Goal: Task Accomplishment & Management: Complete application form

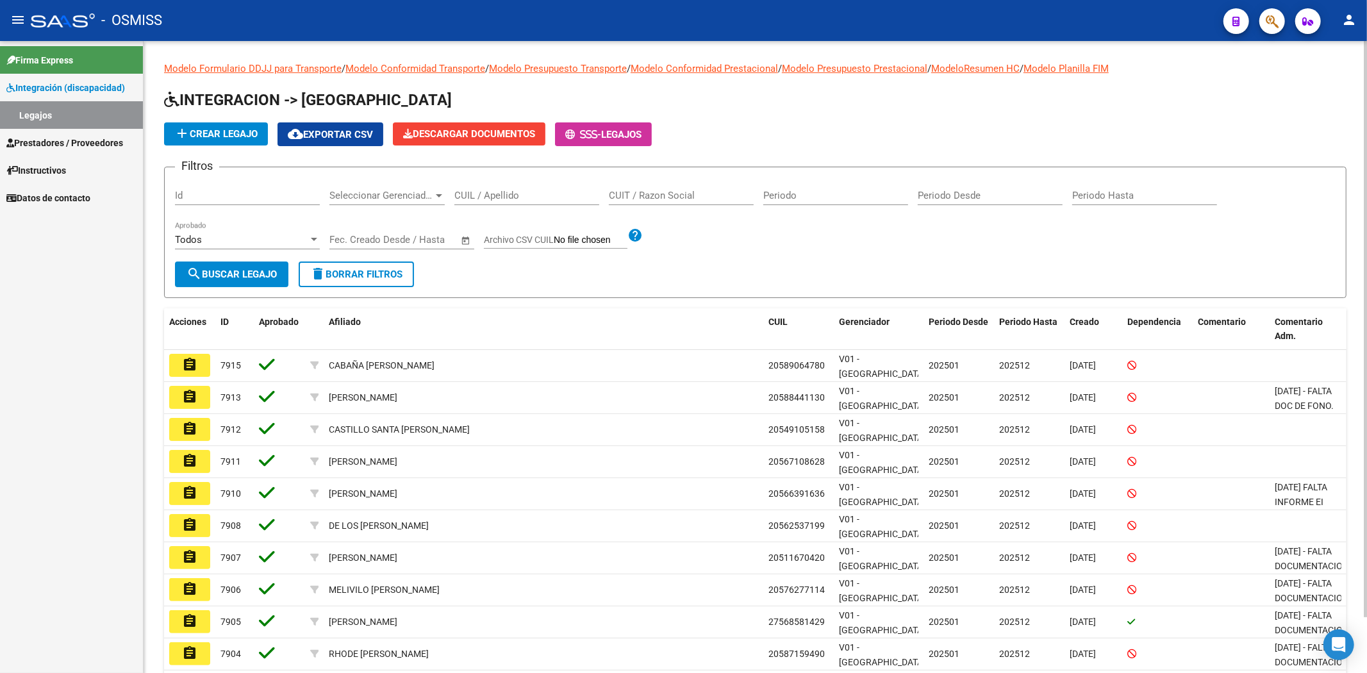
click at [233, 128] on span "add Crear Legajo" at bounding box center [215, 134] width 83 height 12
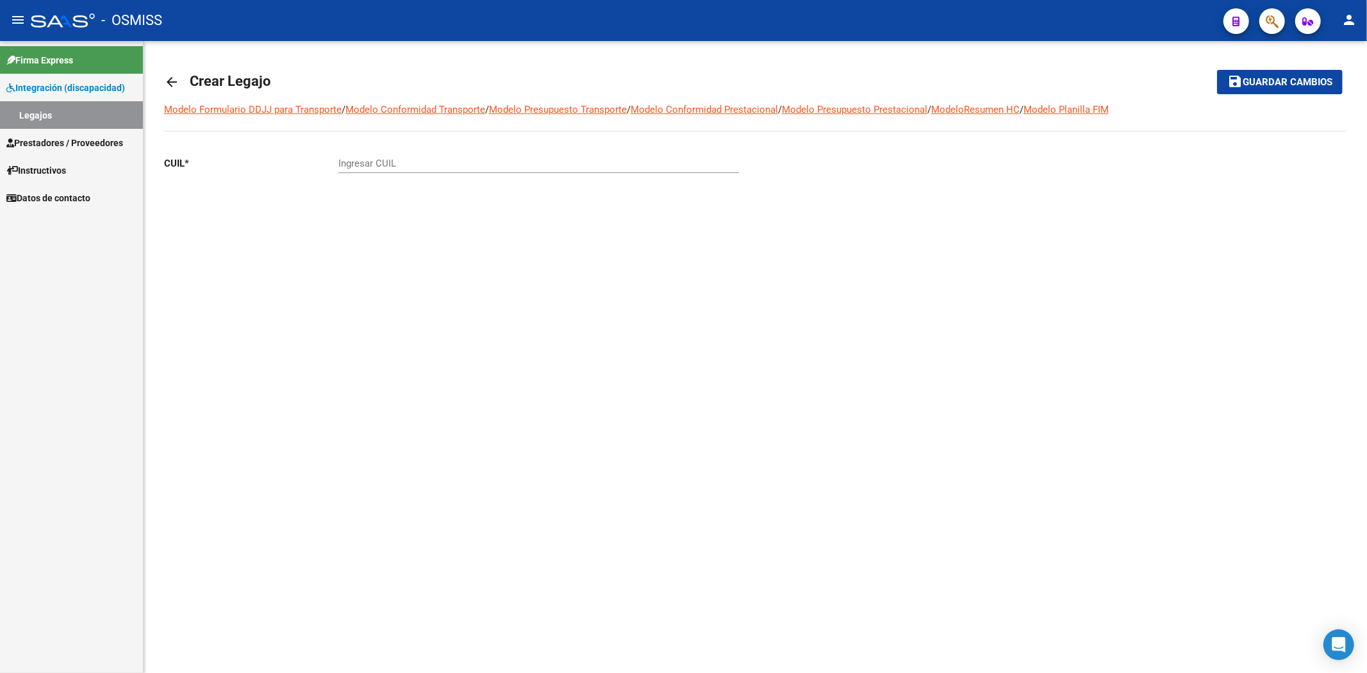
click at [383, 156] on div "Ingresar CUIL" at bounding box center [539, 160] width 401 height 28
paste input "56-250059"
drag, startPoint x: 405, startPoint y: 156, endPoint x: 340, endPoint y: 162, distance: 64.3
click at [340, 162] on div "56-250059 Ingresar CUIL" at bounding box center [539, 160] width 401 height 28
click at [417, 176] on div "56-250059 Ingresar CUIL" at bounding box center [539, 166] width 401 height 40
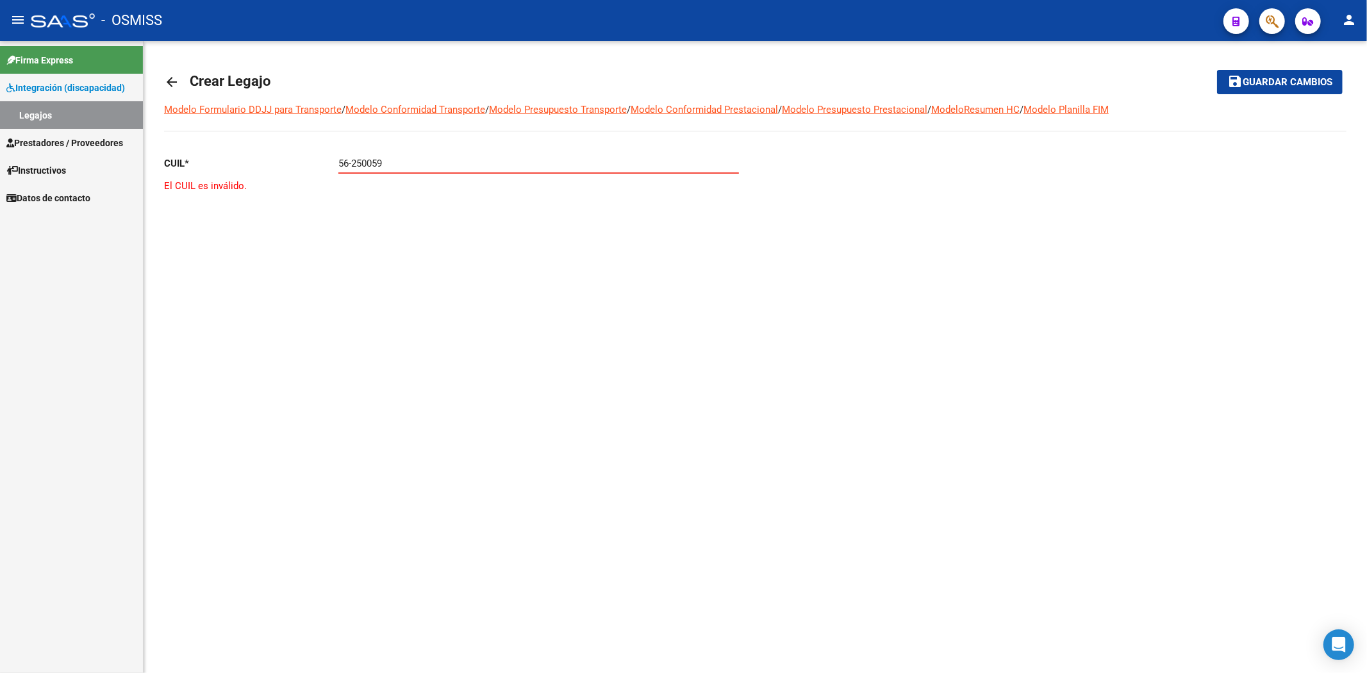
drag, startPoint x: 402, startPoint y: 167, endPoint x: 297, endPoint y: 164, distance: 104.6
click at [297, 164] on app-form-text-field "CUIL * 56-250059 Ingresar CUIL" at bounding box center [451, 164] width 575 height 12
paste input "-56250059"
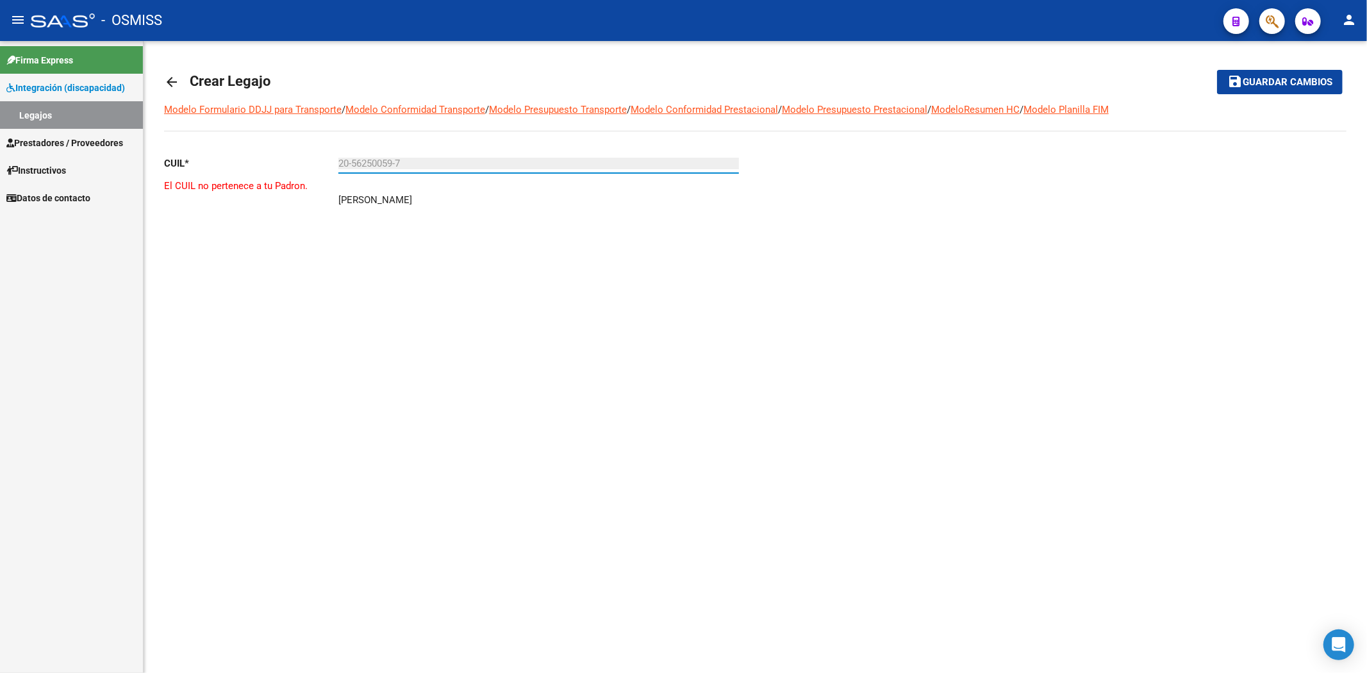
type input "20-56250059-7"
click at [1357, 19] on button "person" at bounding box center [1350, 21] width 26 height 26
click at [1307, 87] on mat-icon "exit_to_app" at bounding box center [1301, 83] width 15 height 15
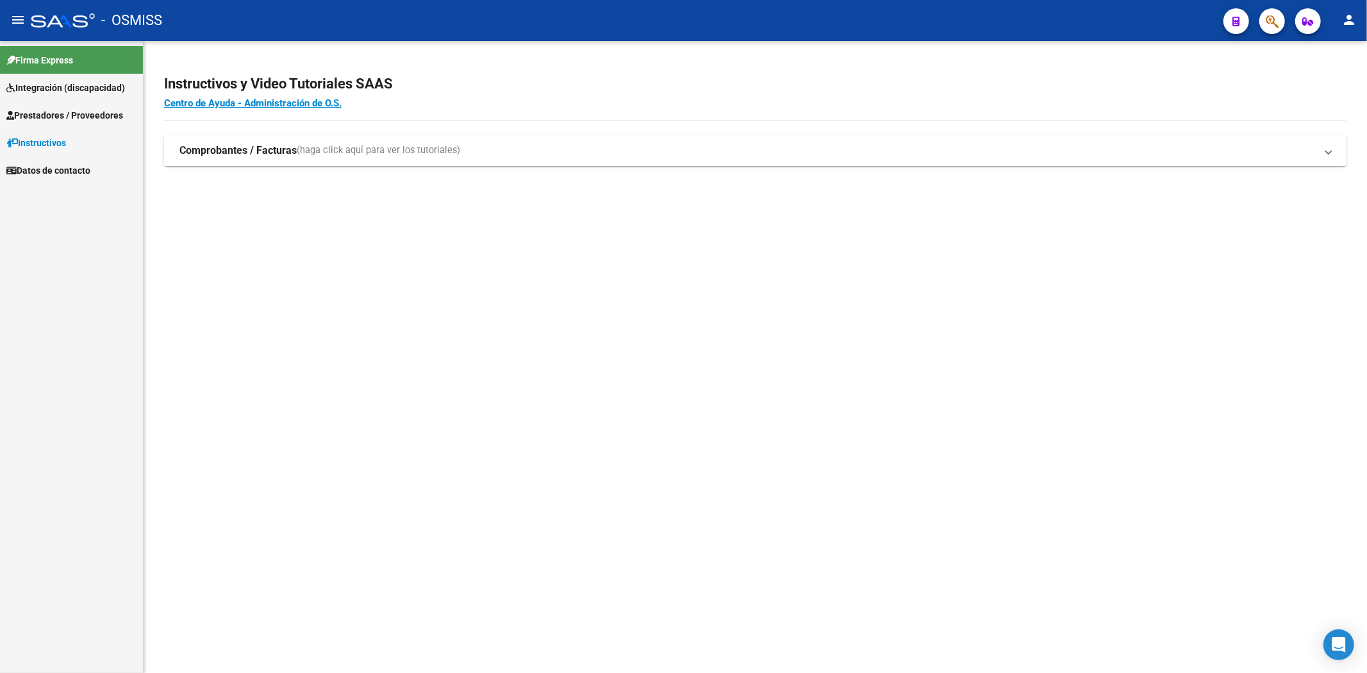
click at [43, 83] on span "Integración (discapacidad)" at bounding box center [65, 88] width 119 height 14
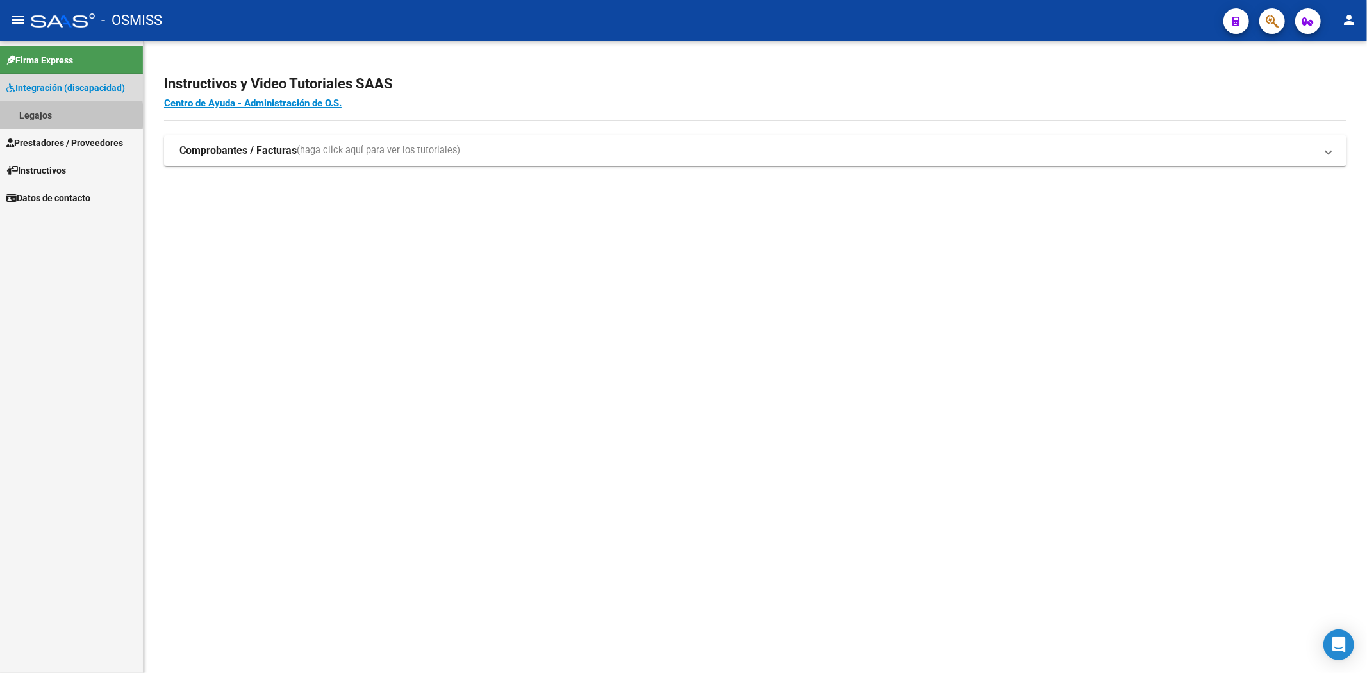
click at [40, 115] on link "Legajos" at bounding box center [71, 115] width 143 height 28
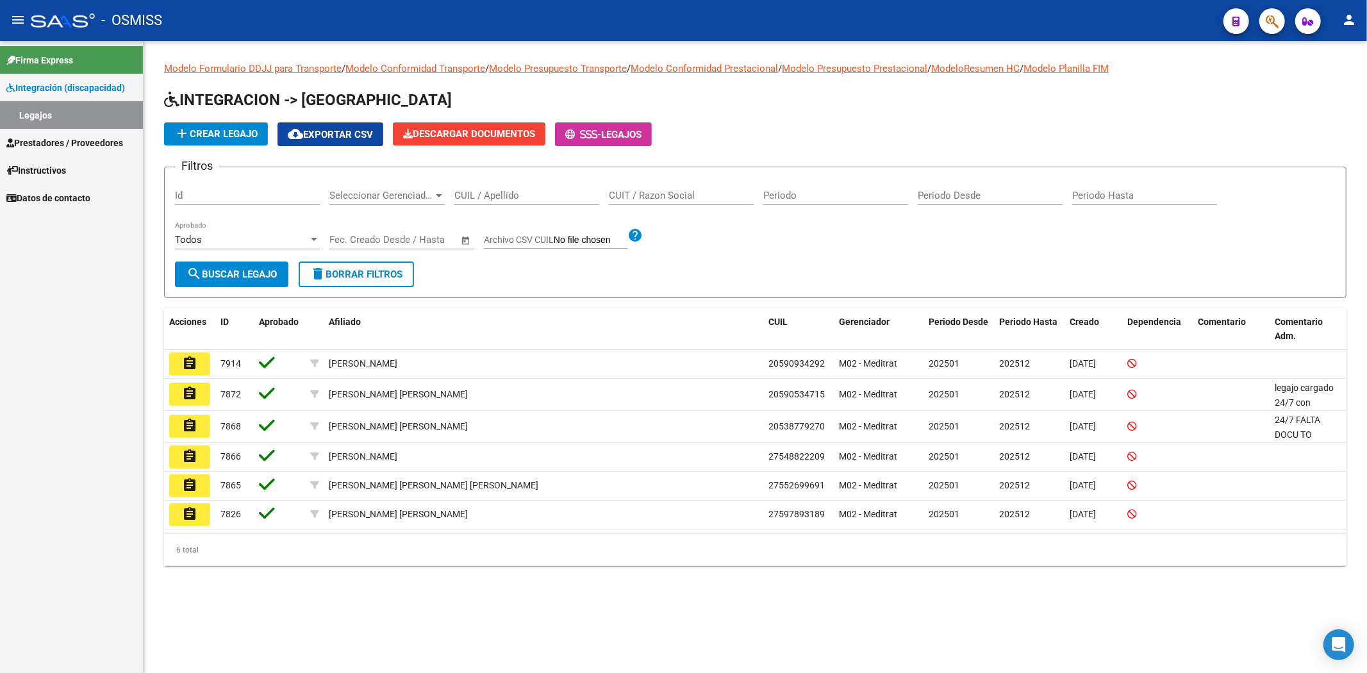
click at [227, 135] on span "add Crear Legajo" at bounding box center [215, 134] width 83 height 12
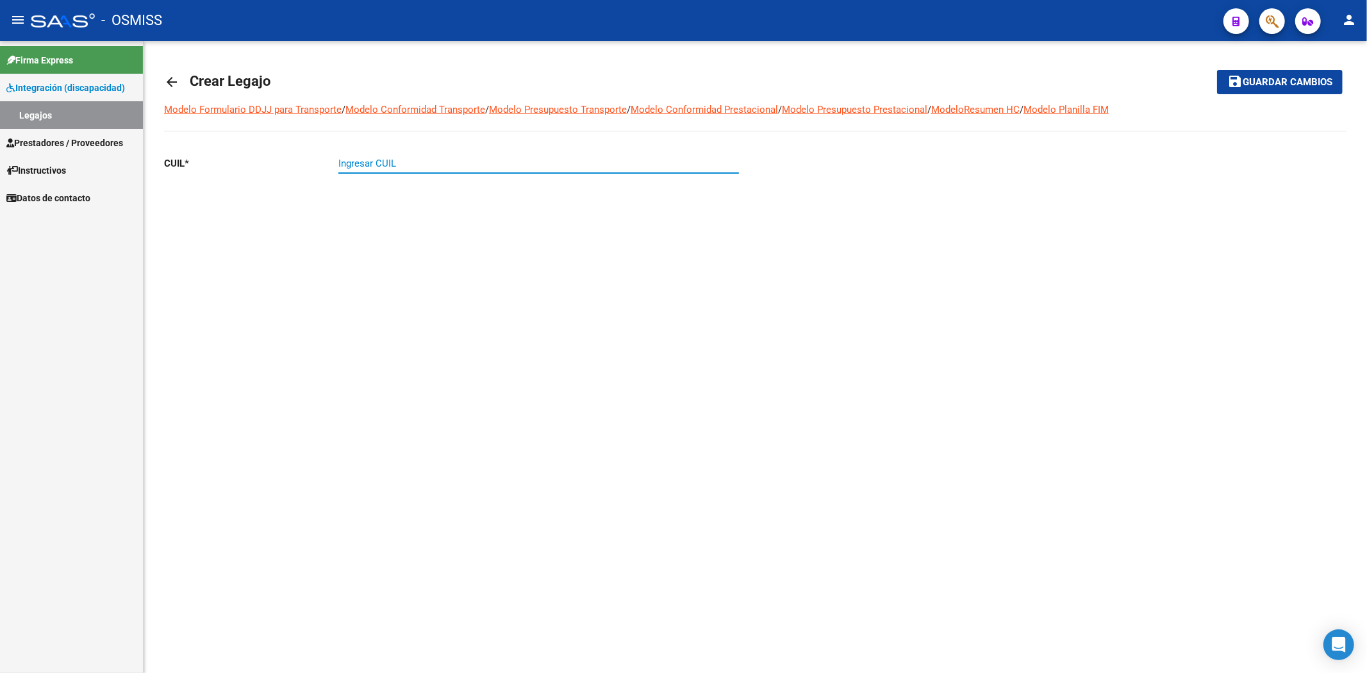
click at [371, 165] on input "Ingresar CUIL" at bounding box center [539, 164] width 401 height 12
paste input "-56250059"
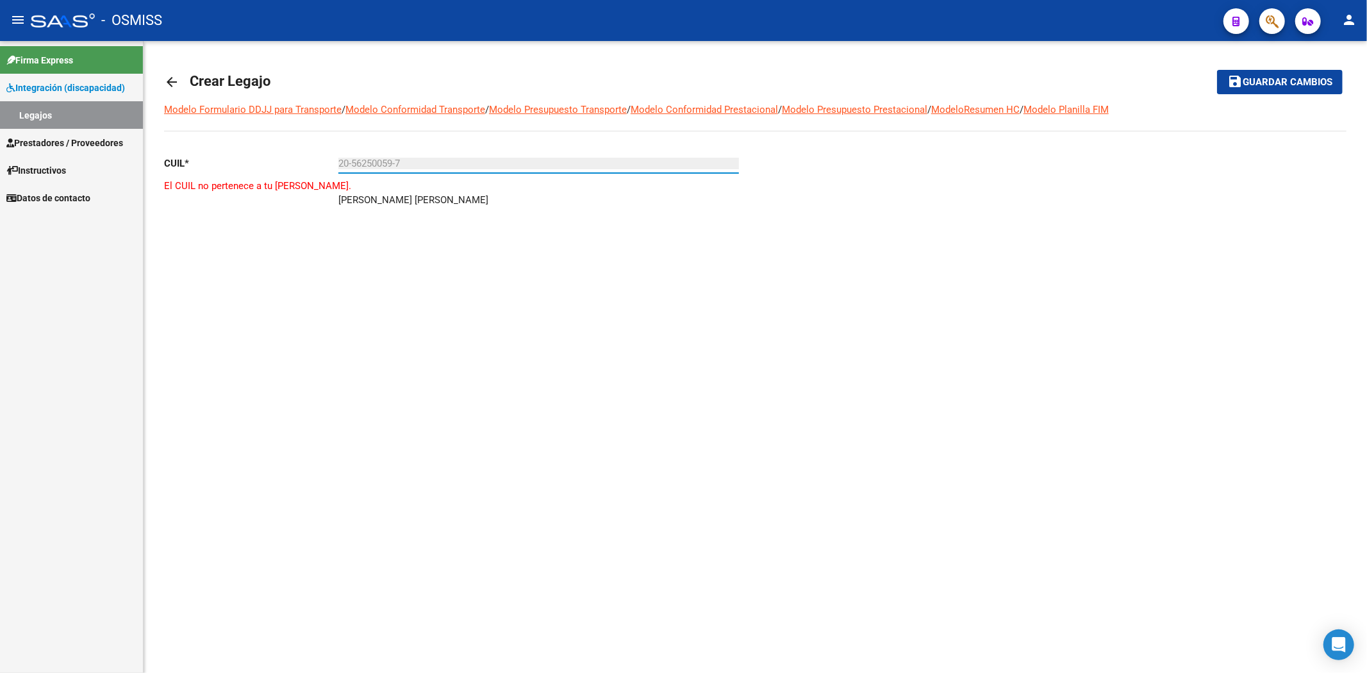
type input "20-56250059-7"
click at [417, 168] on input "20-56250059-7" at bounding box center [539, 164] width 401 height 12
drag, startPoint x: 411, startPoint y: 160, endPoint x: 284, endPoint y: 168, distance: 127.2
click at [284, 168] on app-form-text-field "CUIL * 20-56250059-7 Ingresar CUIL" at bounding box center [451, 164] width 575 height 12
click at [177, 85] on mat-icon "arrow_back" at bounding box center [171, 81] width 15 height 15
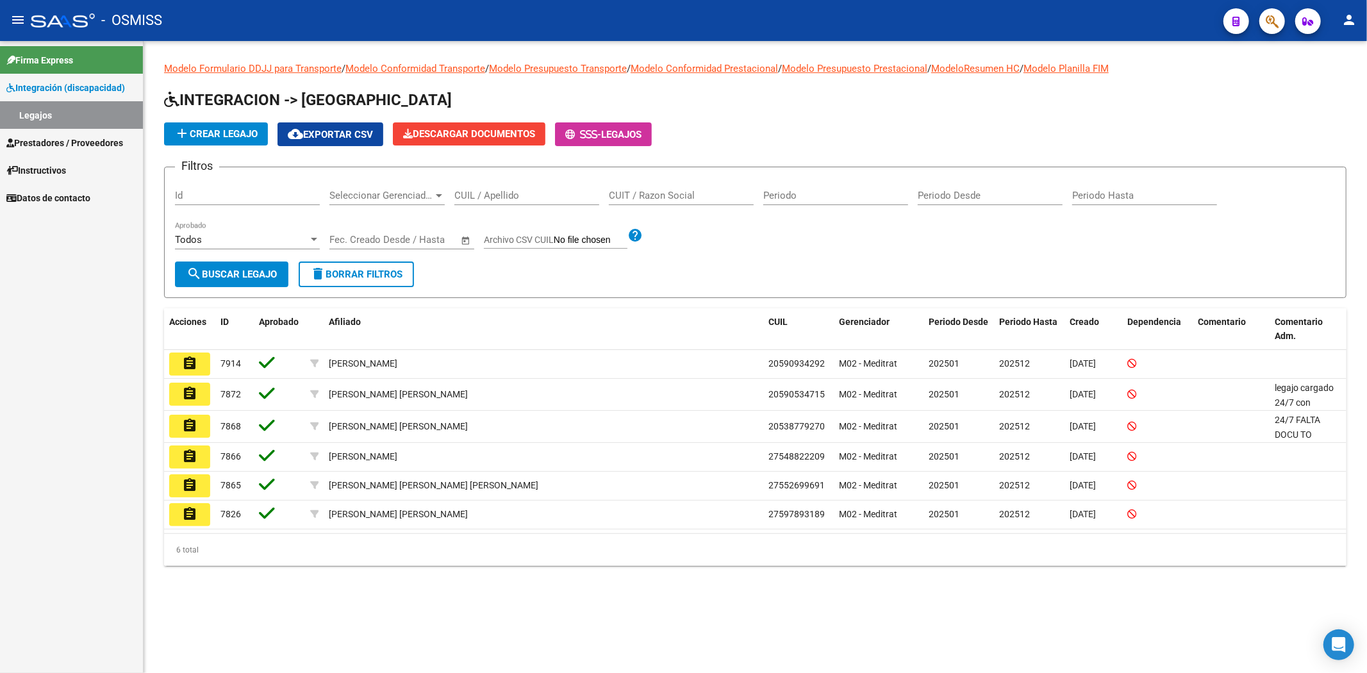
click at [197, 131] on span "add Crear Legajo" at bounding box center [215, 134] width 83 height 12
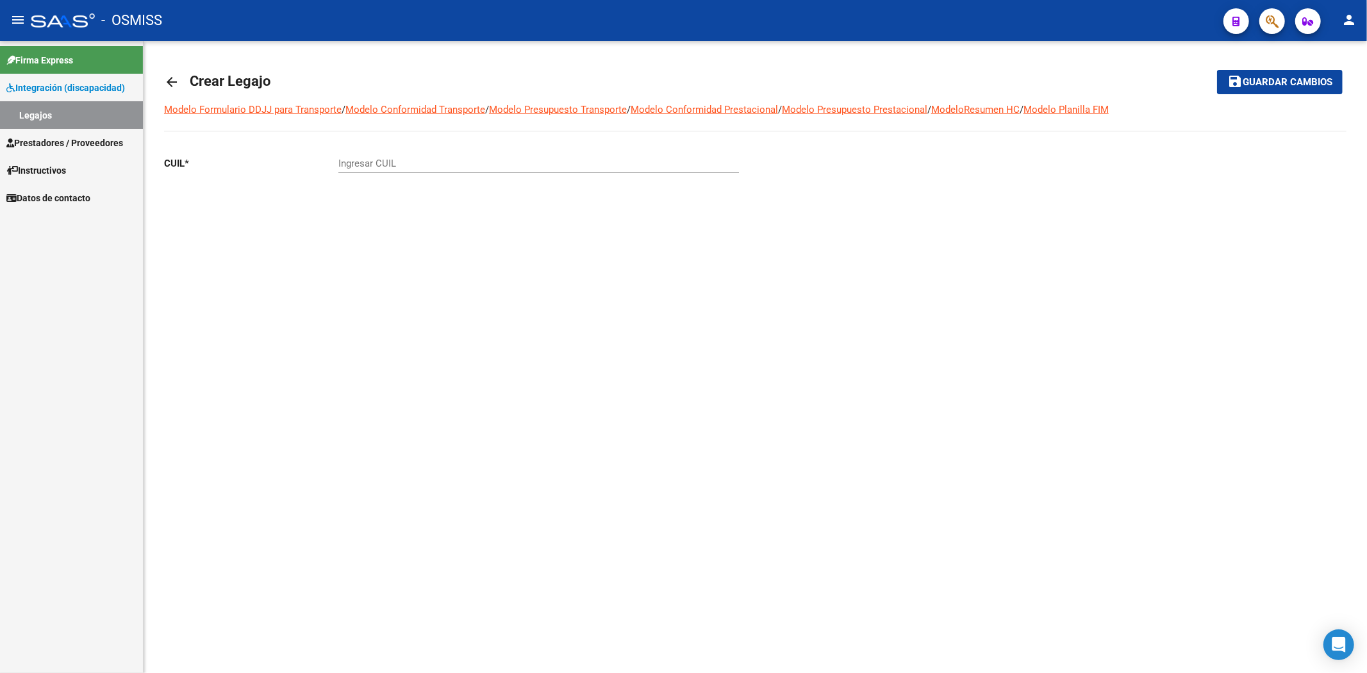
click at [361, 163] on input "Ingresar CUIL" at bounding box center [539, 164] width 401 height 12
paste input "-94715762"
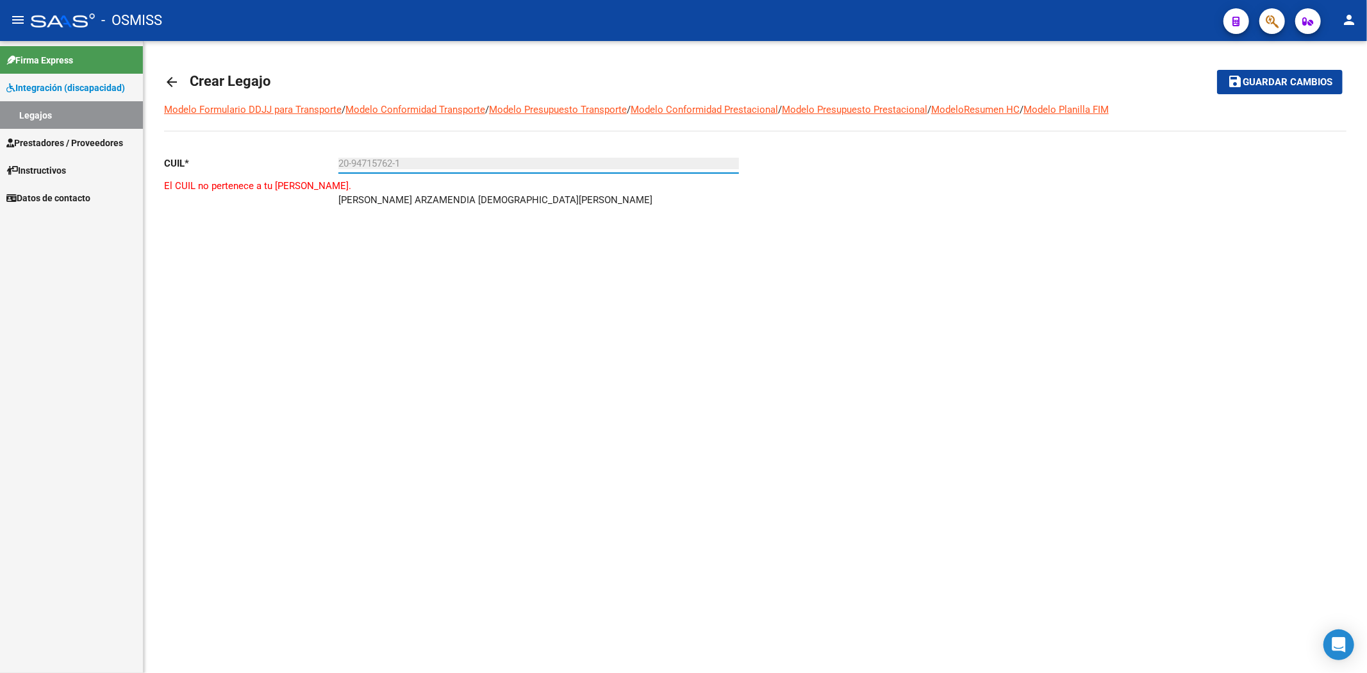
type input "20-94715762-1"
click at [1354, 28] on button "person" at bounding box center [1350, 21] width 26 height 26
click at [1301, 88] on mat-icon "exit_to_app" at bounding box center [1301, 83] width 15 height 15
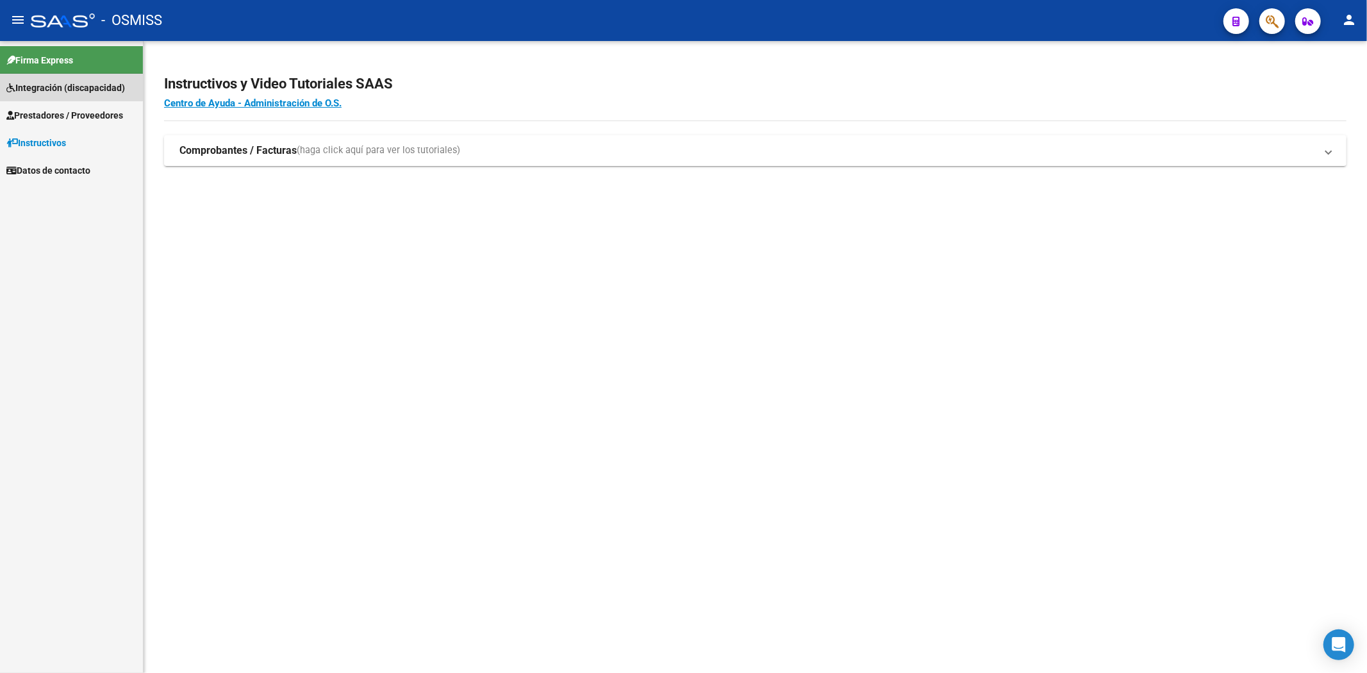
click at [41, 85] on span "Integración (discapacidad)" at bounding box center [65, 88] width 119 height 14
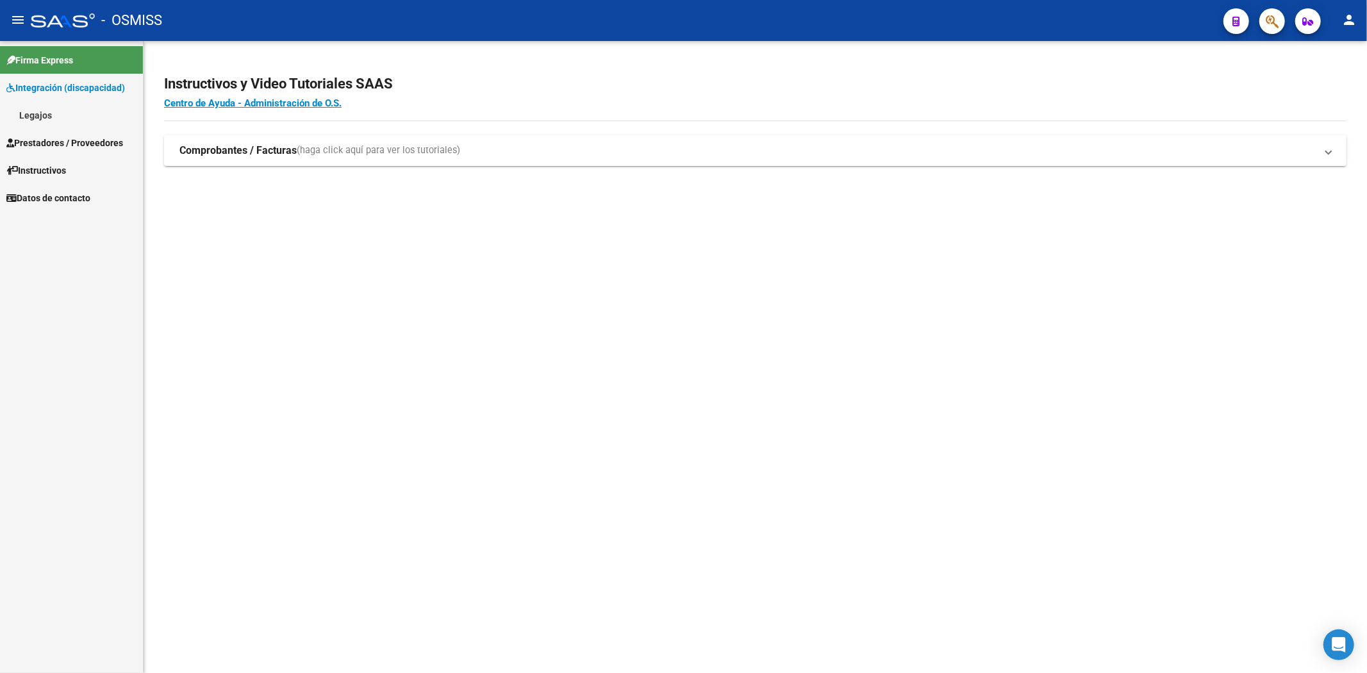
click at [46, 119] on link "Legajos" at bounding box center [71, 115] width 143 height 28
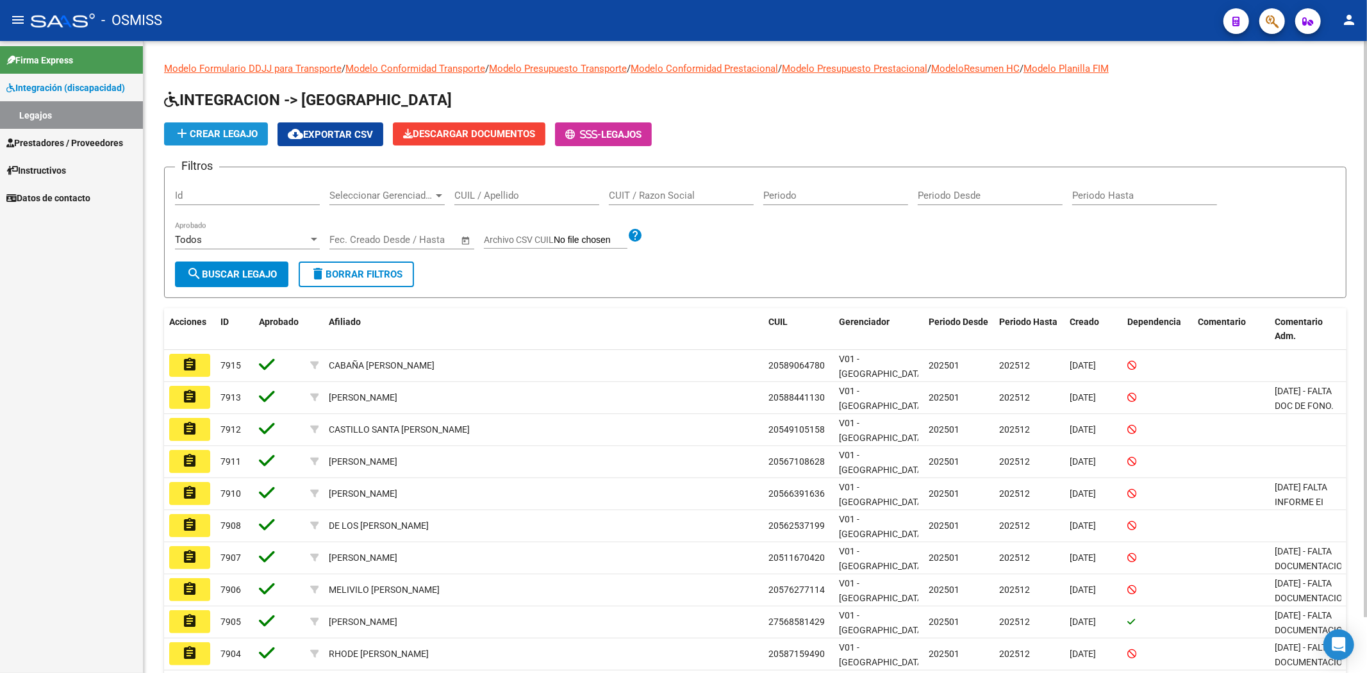
click at [209, 133] on span "add Crear Legajo" at bounding box center [215, 134] width 83 height 12
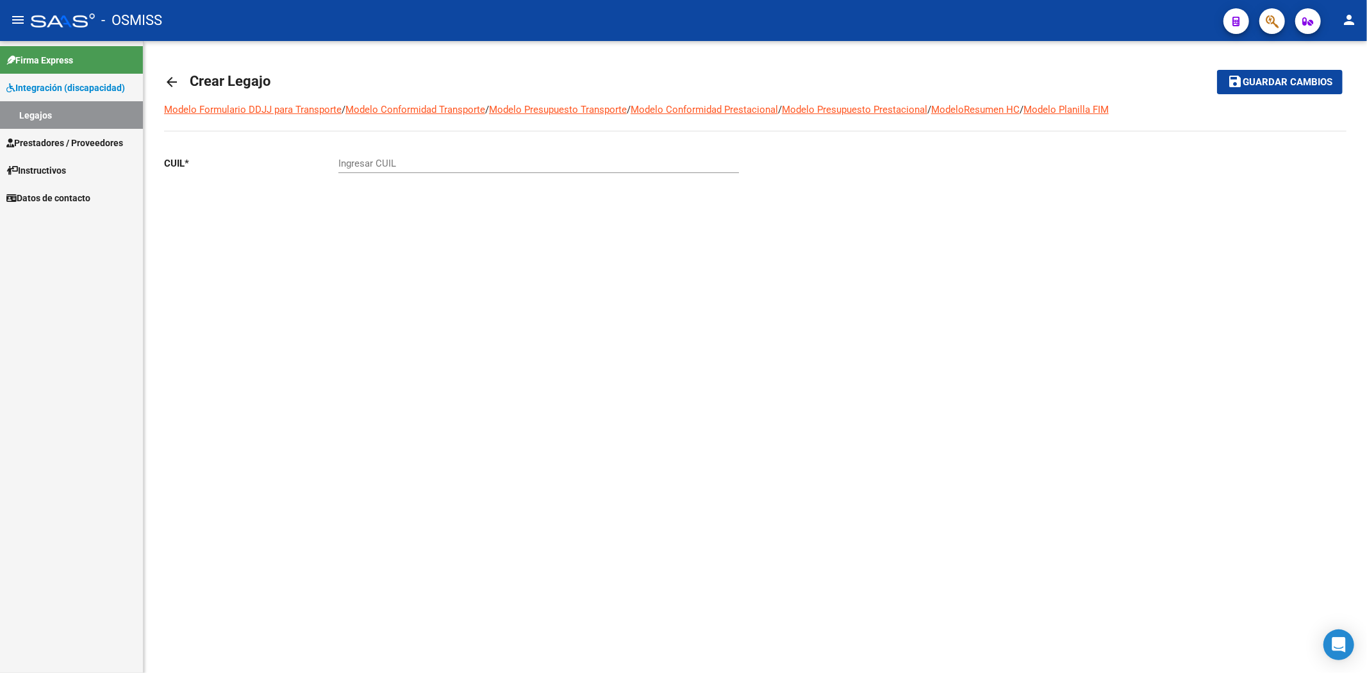
click at [342, 165] on input "Ingresar CUIL" at bounding box center [539, 164] width 401 height 12
paste input "-94715762"
type input "20-94715762-1"
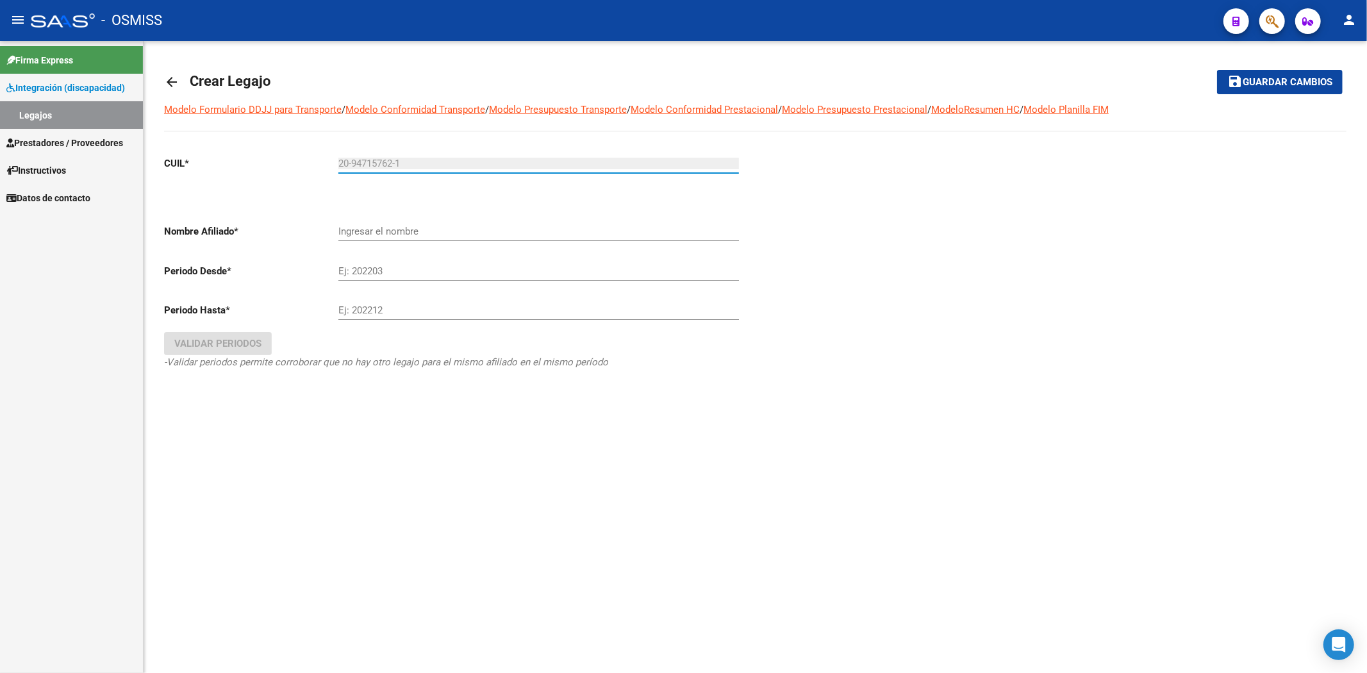
type input "GAYOSO ARZAMENDIA [DEMOGRAPHIC_DATA][PERSON_NAME]"
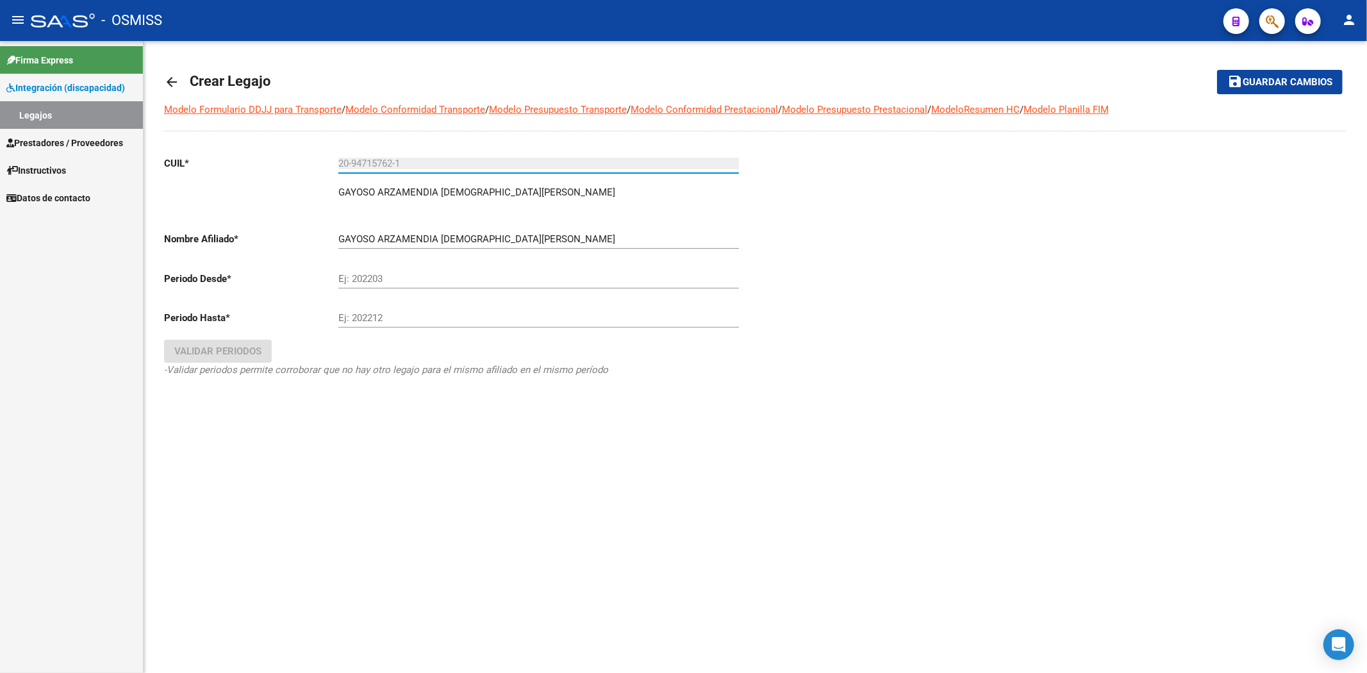
type input "20-94715762-1"
click at [419, 158] on input "20-94715762-1" at bounding box center [539, 164] width 401 height 12
click at [172, 79] on mat-icon "arrow_back" at bounding box center [171, 81] width 15 height 15
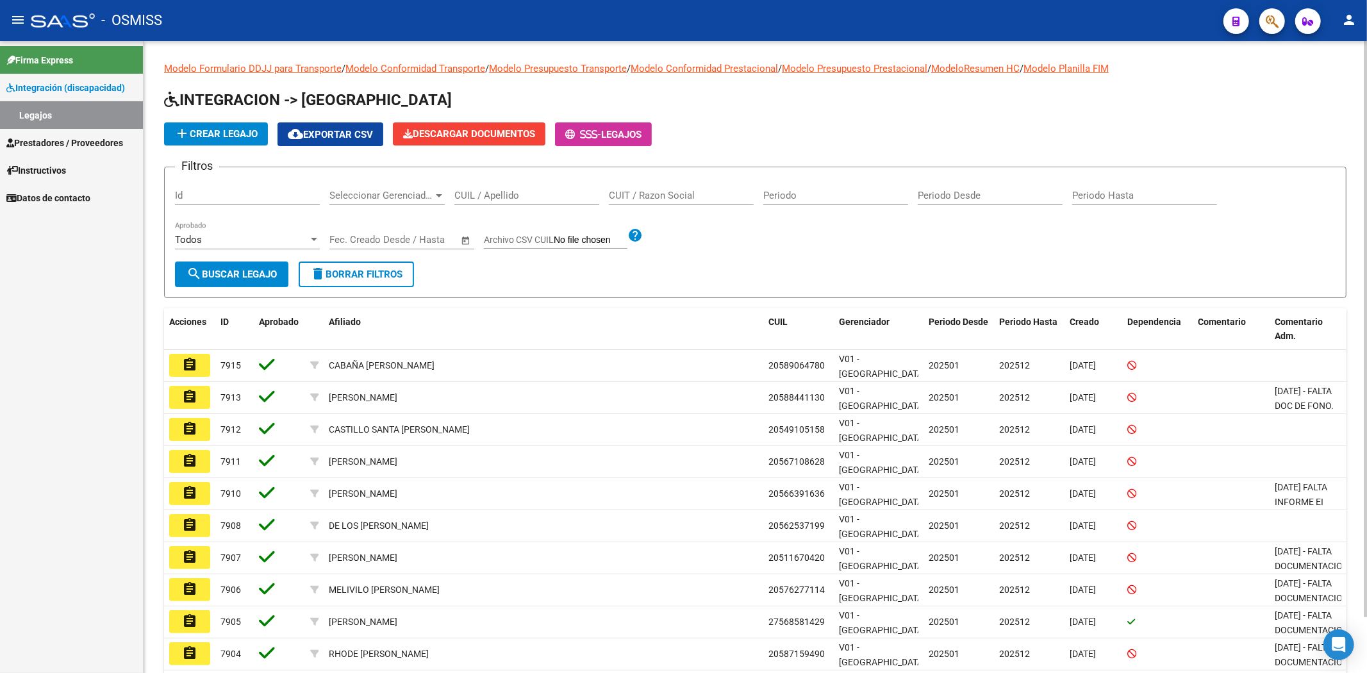
click at [231, 135] on span "add Crear Legajo" at bounding box center [215, 134] width 83 height 12
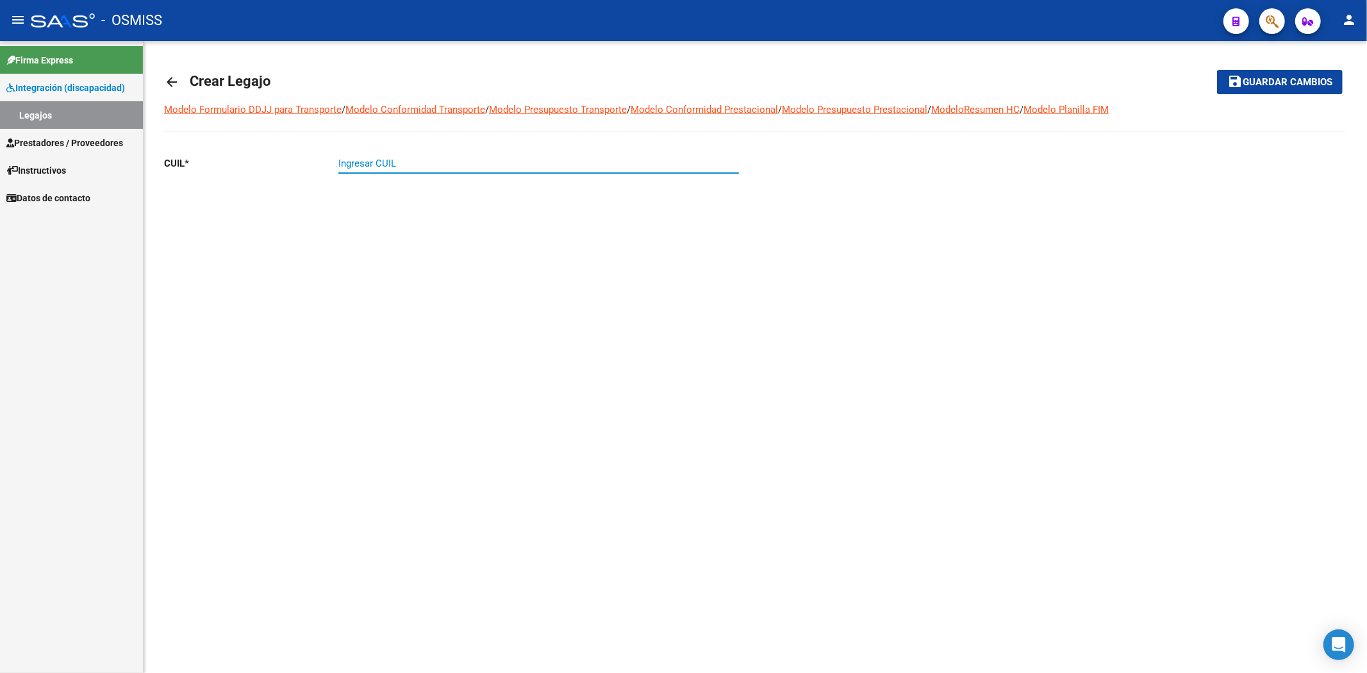
click at [408, 167] on input "Ingresar CUIL" at bounding box center [539, 164] width 401 height 12
paste input "-56250059"
type input "20-56250059-7"
click at [178, 78] on mat-icon "arrow_back" at bounding box center [171, 81] width 15 height 15
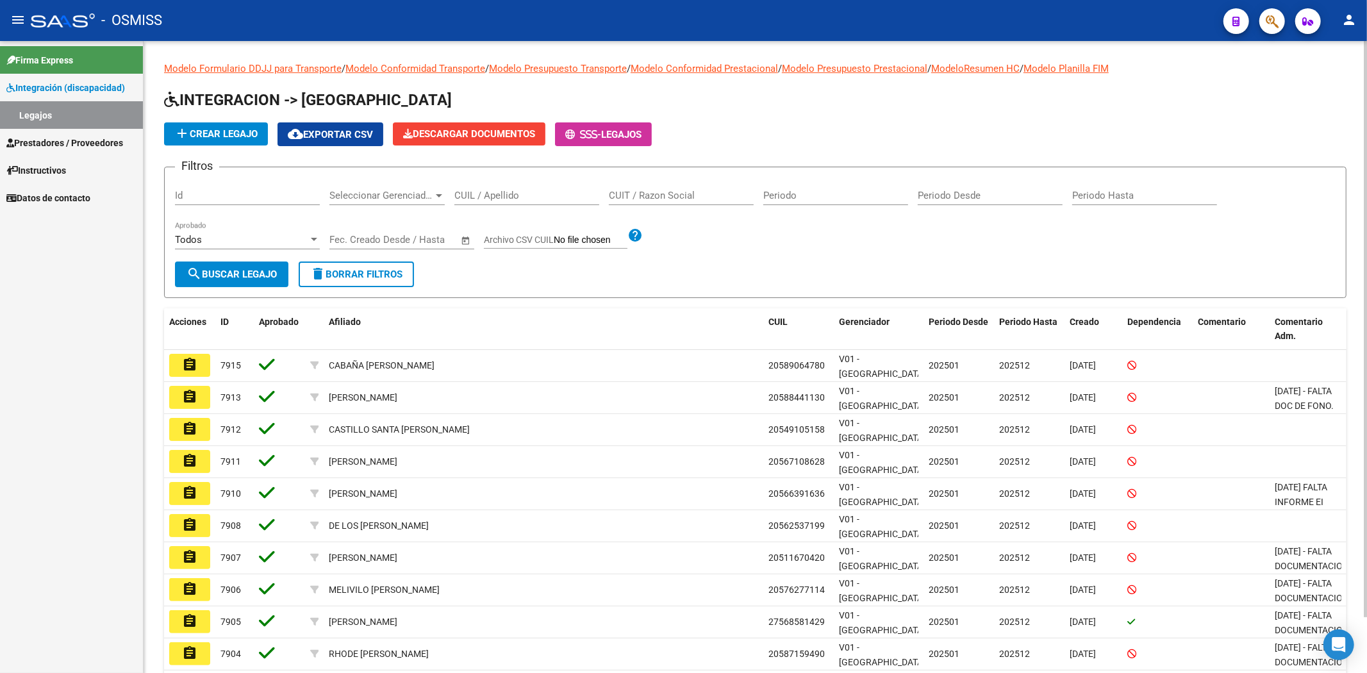
click at [246, 138] on span "add Crear Legajo" at bounding box center [215, 134] width 83 height 12
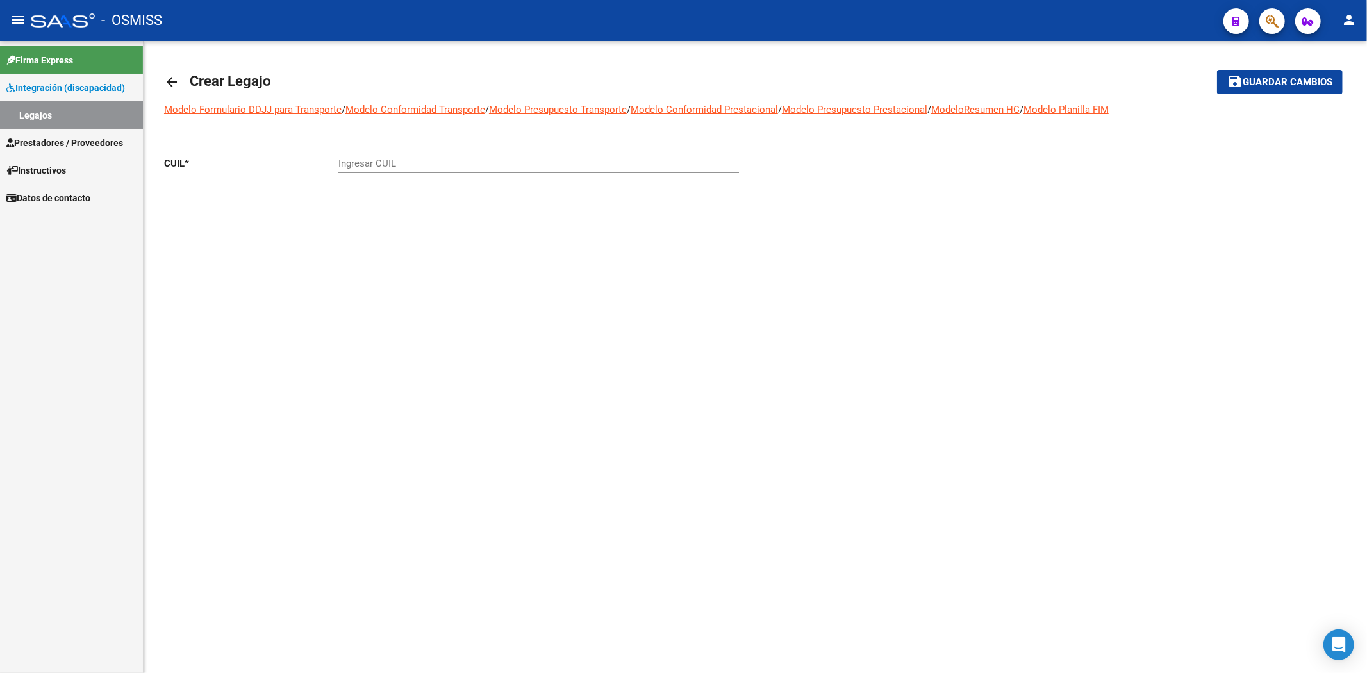
click at [430, 160] on input "Ingresar CUIL" at bounding box center [539, 164] width 401 height 12
paste input "-55861226"
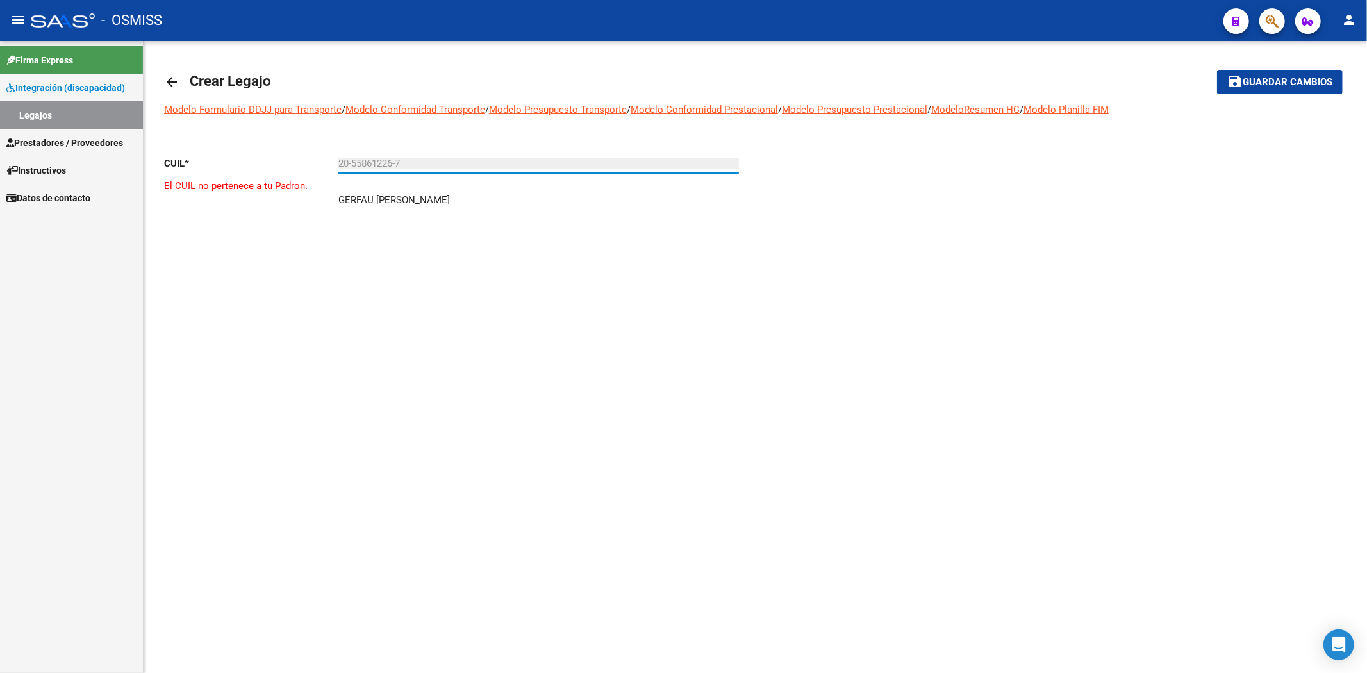
type input "20-55861226-7"
click at [185, 83] on link "arrow_back" at bounding box center [177, 82] width 26 height 30
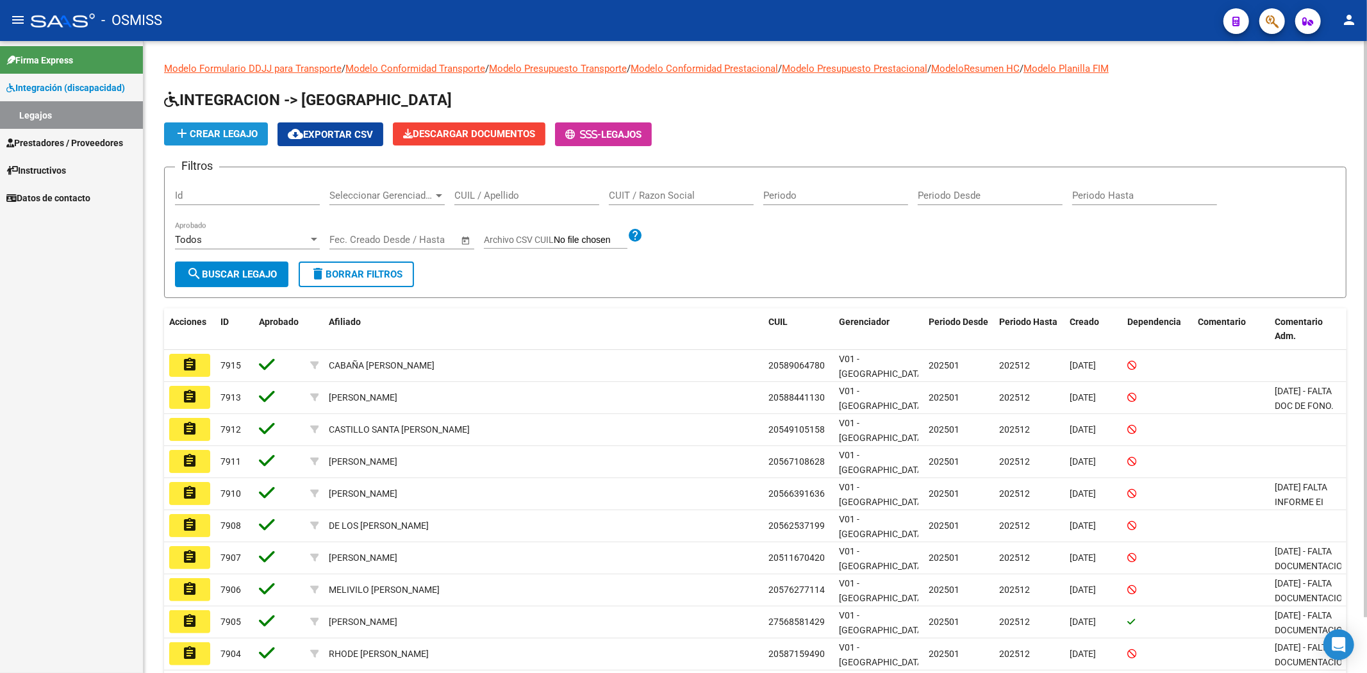
click at [251, 133] on span "add Crear Legajo" at bounding box center [215, 134] width 83 height 12
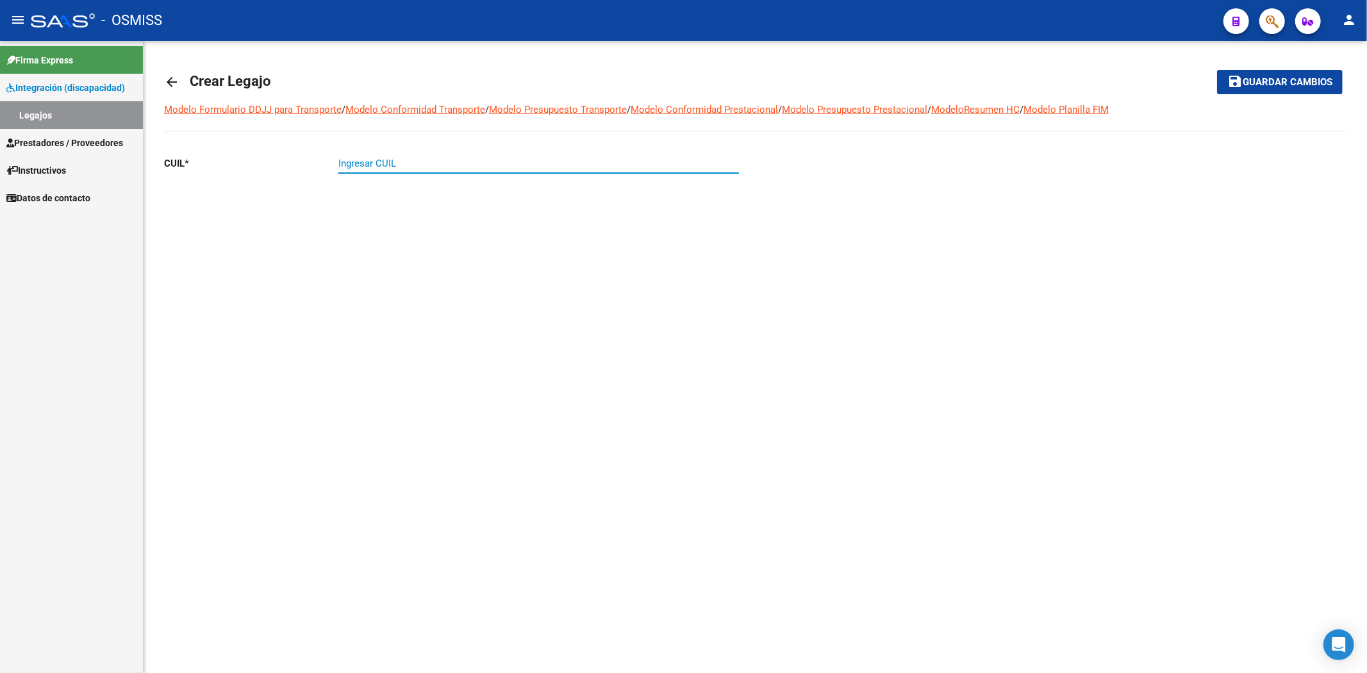
click at [407, 163] on input "Ingresar CUIL" at bounding box center [539, 164] width 401 height 12
paste input "-40376282"
type input "27-40376282-8"
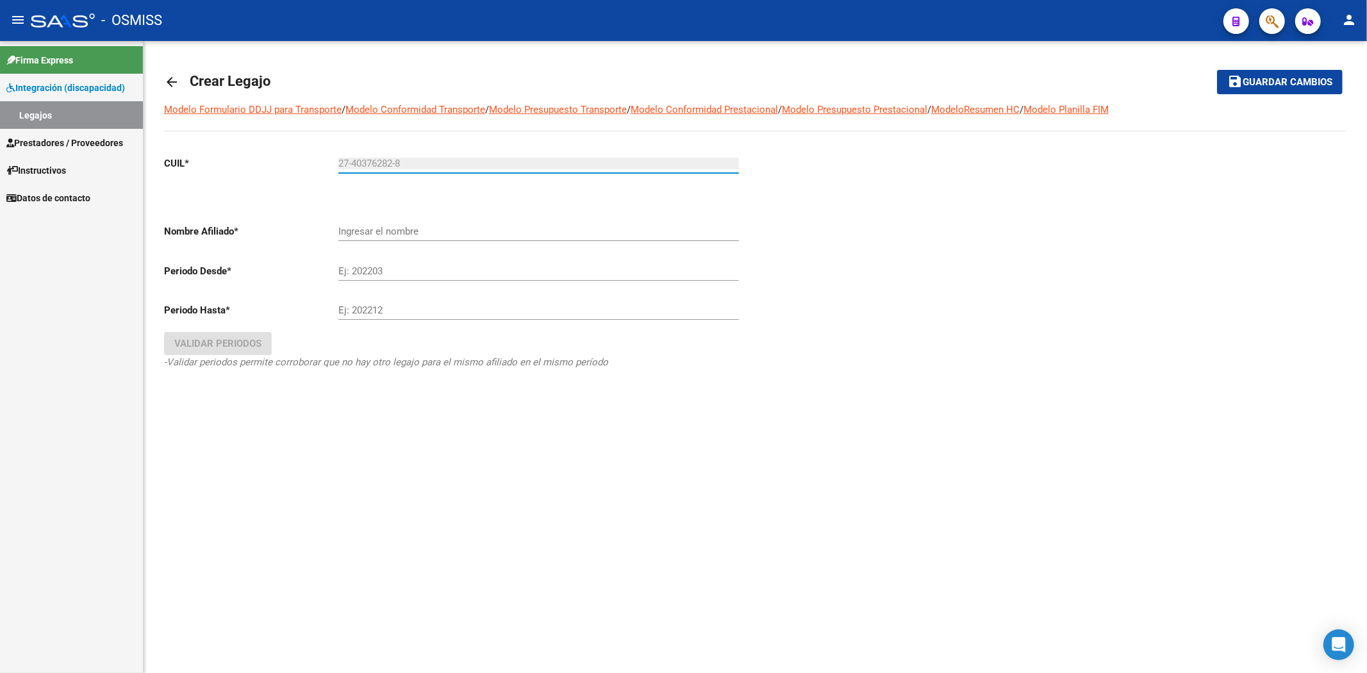
type input "GERFAU [PERSON_NAME]"
type input "27-40376282-8"
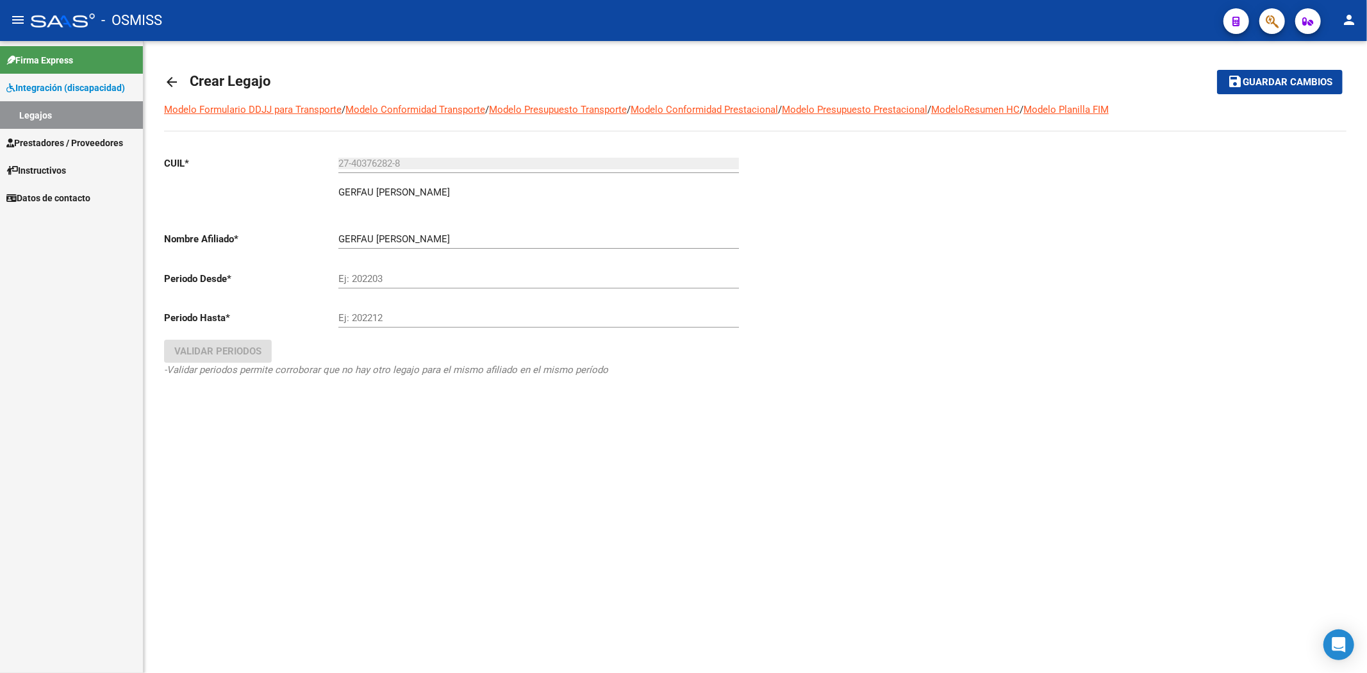
click at [174, 79] on mat-icon "arrow_back" at bounding box center [171, 81] width 15 height 15
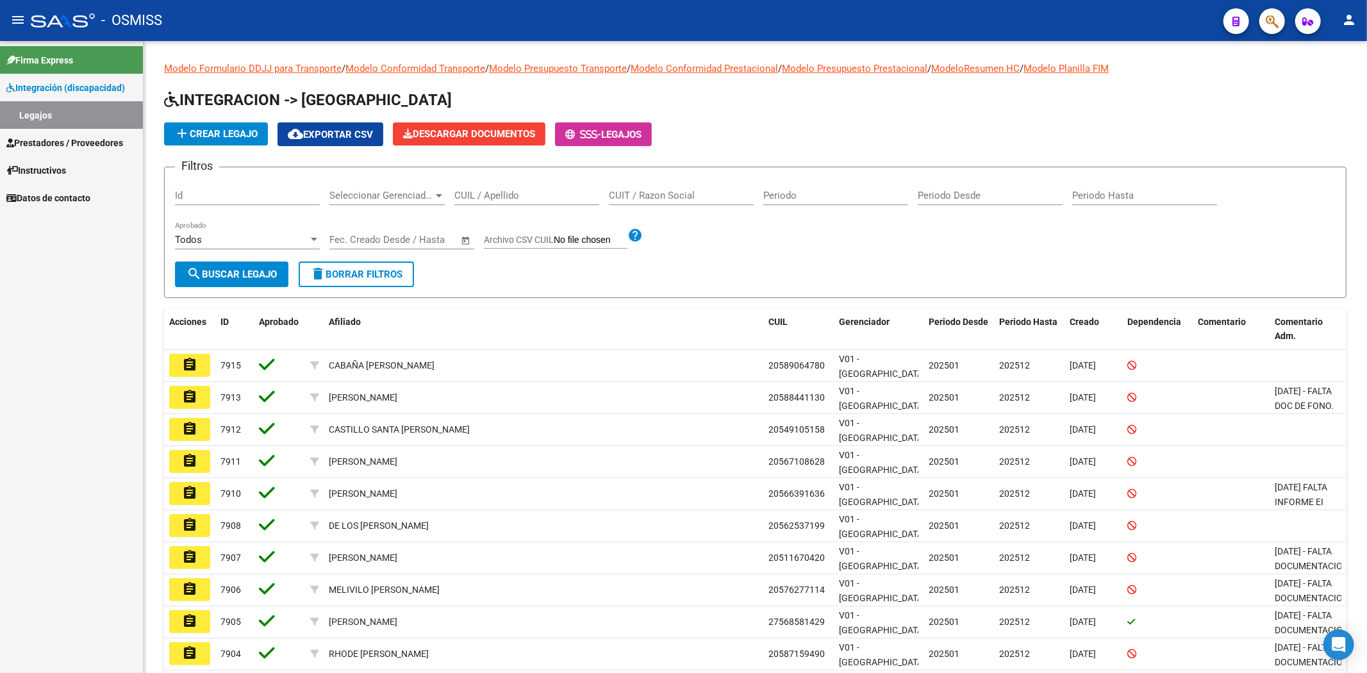
click at [208, 138] on span "add Crear Legajo" at bounding box center [215, 134] width 83 height 12
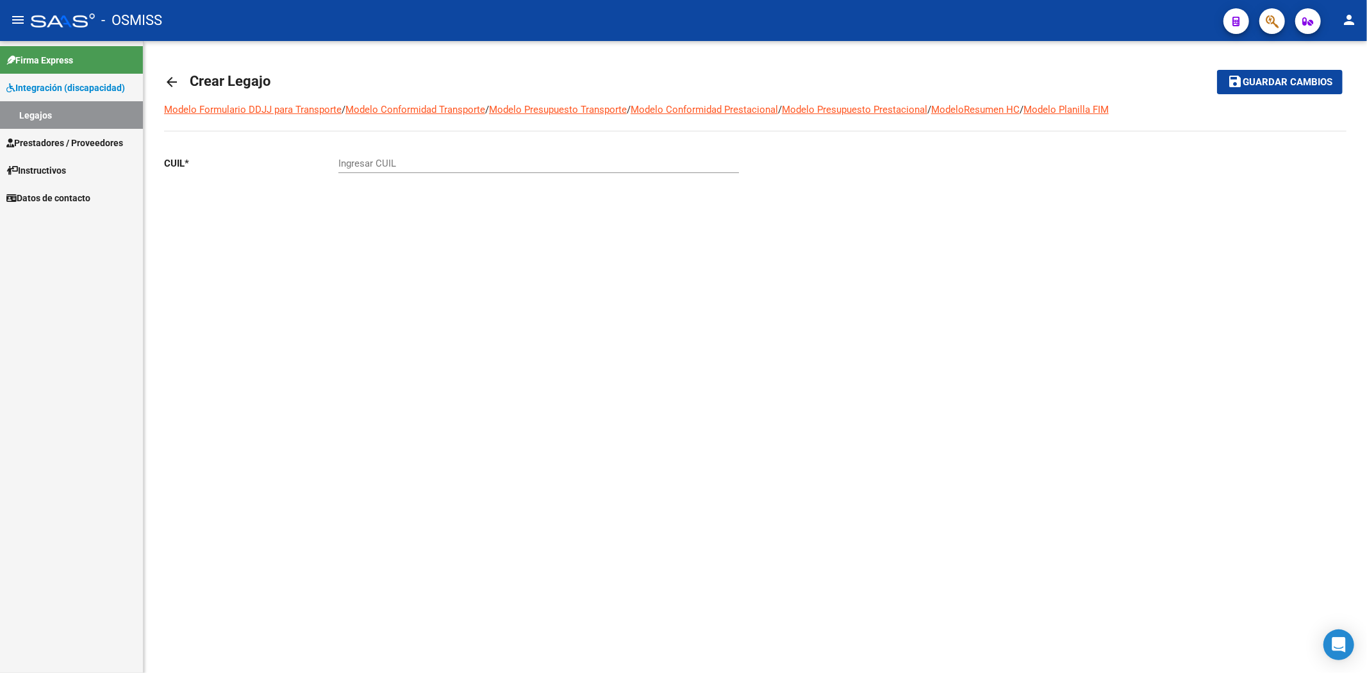
click at [381, 162] on input "Ingresar CUIL" at bounding box center [539, 164] width 401 height 12
paste input "-54521532"
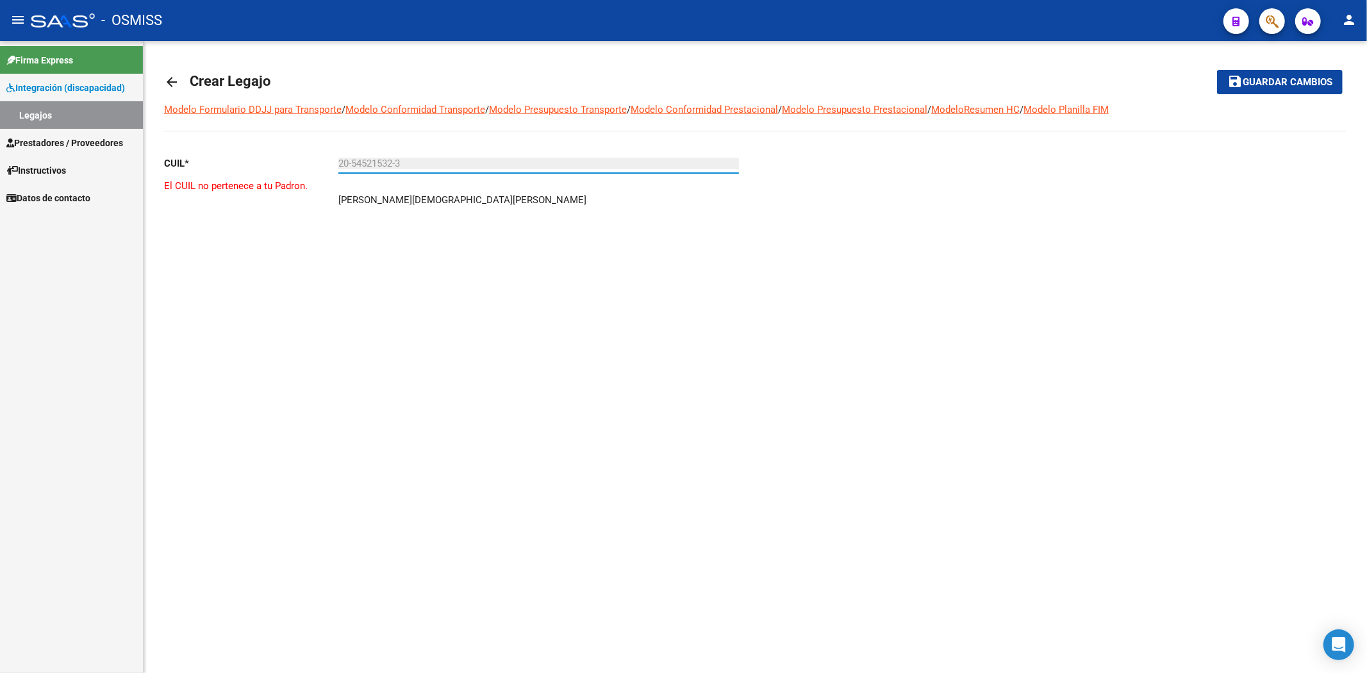
type input "20-54521532-3"
click at [170, 79] on mat-icon "arrow_back" at bounding box center [171, 81] width 15 height 15
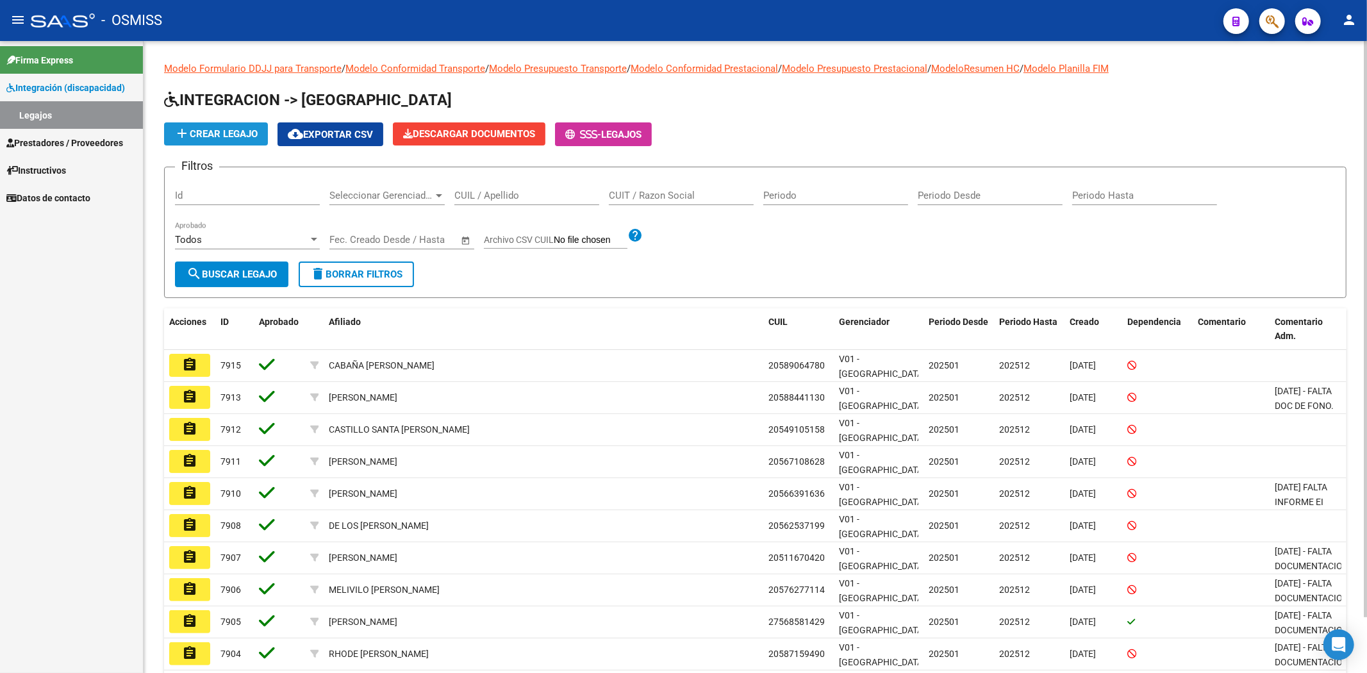
click at [222, 139] on span "add Crear Legajo" at bounding box center [215, 134] width 83 height 12
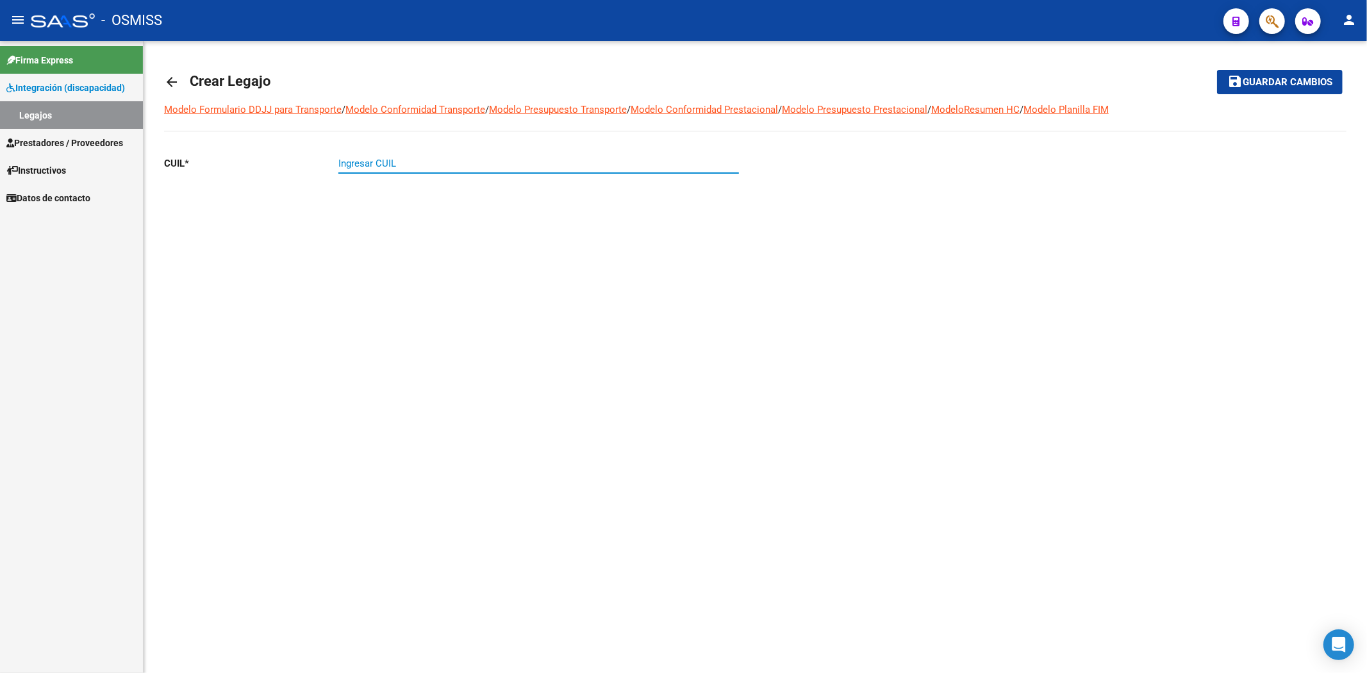
click at [383, 169] on input "Ingresar CUIL" at bounding box center [539, 164] width 401 height 12
paste input "-33708162"
type input "20-33708162-3"
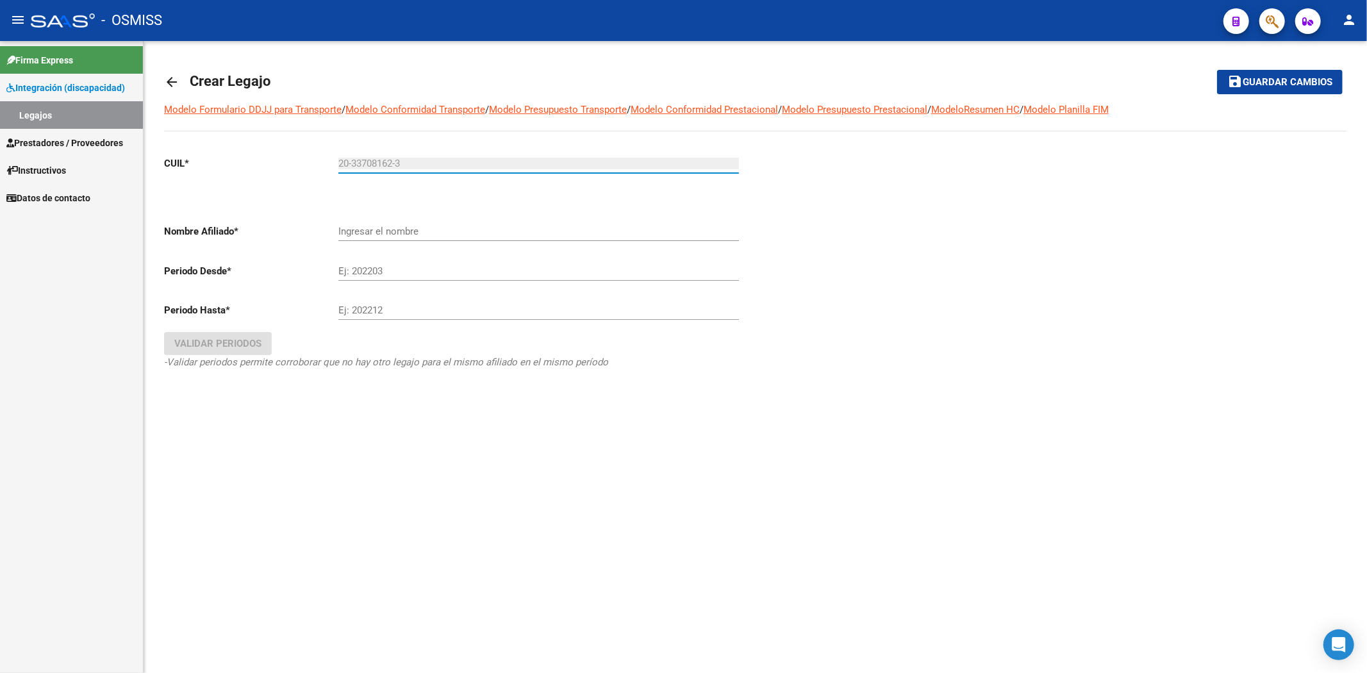
type input "[PERSON_NAME] [PERSON_NAME]"
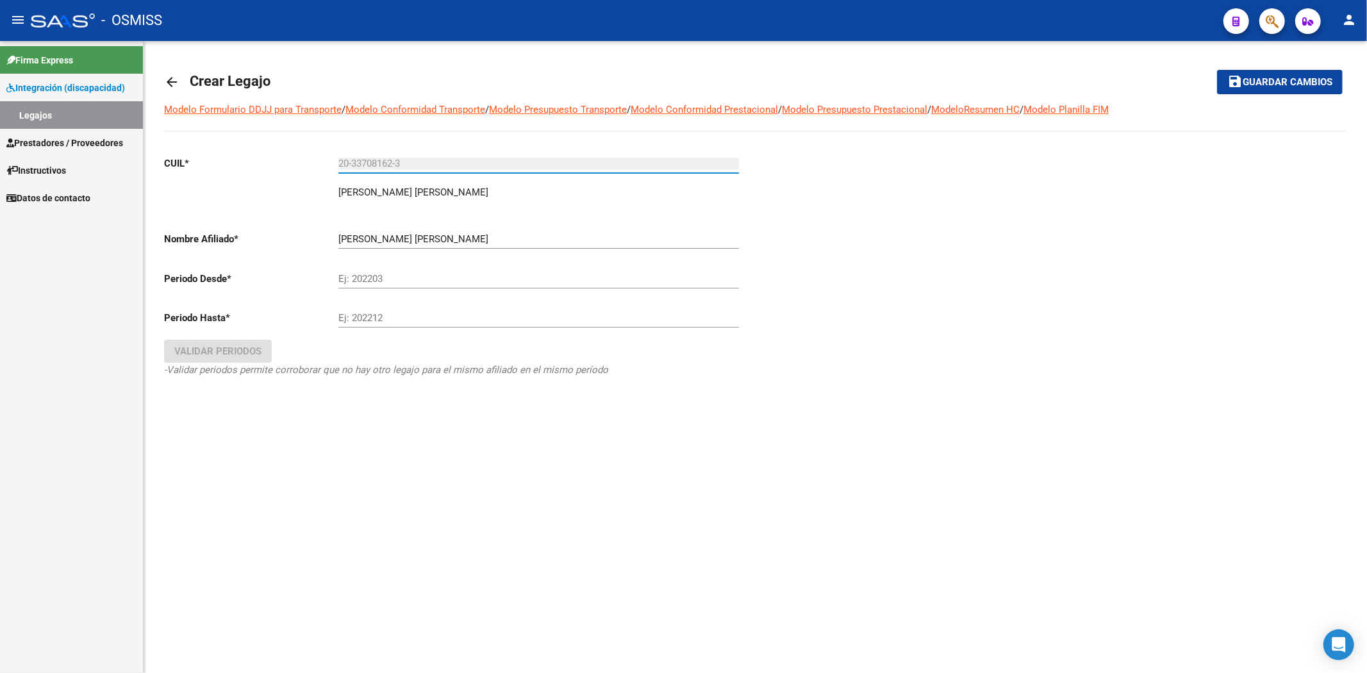
type input "20-33708162-3"
